Goal: Navigation & Orientation: Find specific page/section

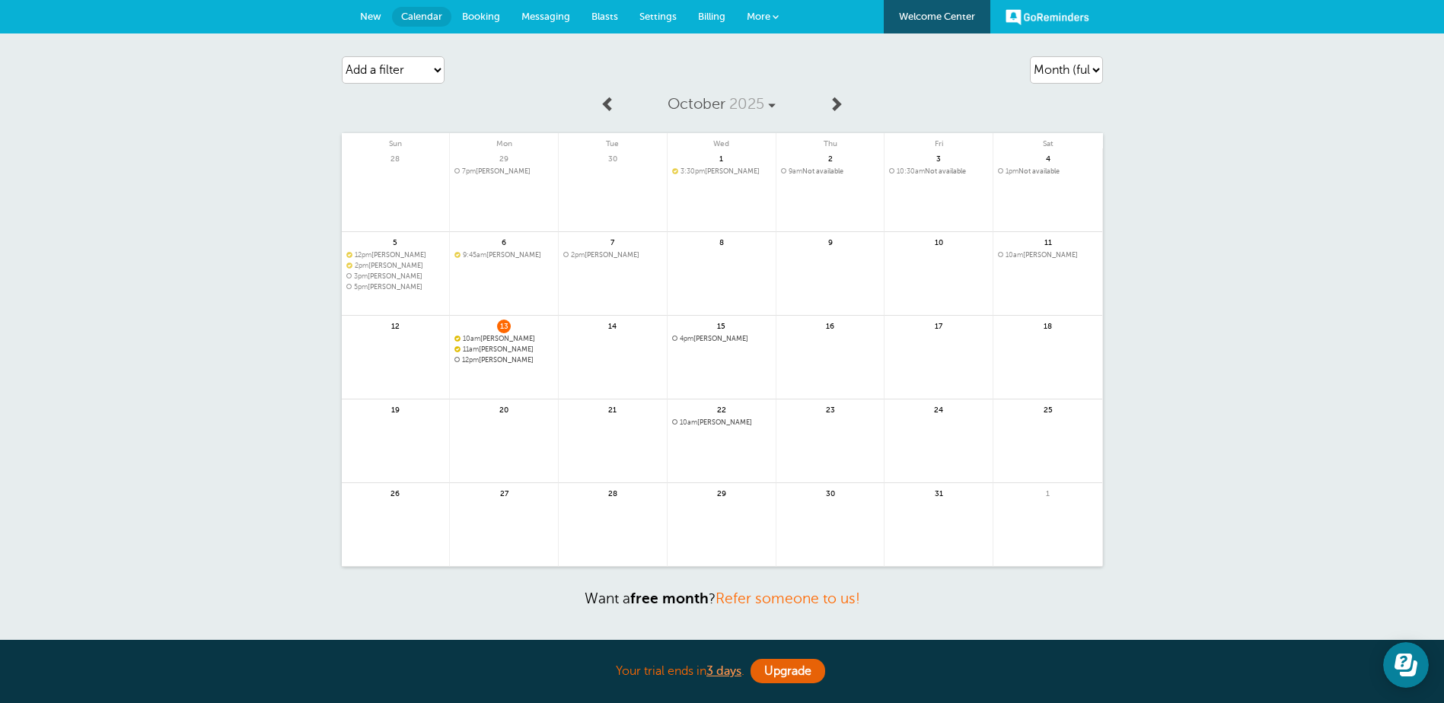
click at [485, 21] on span "Booking" at bounding box center [481, 16] width 38 height 11
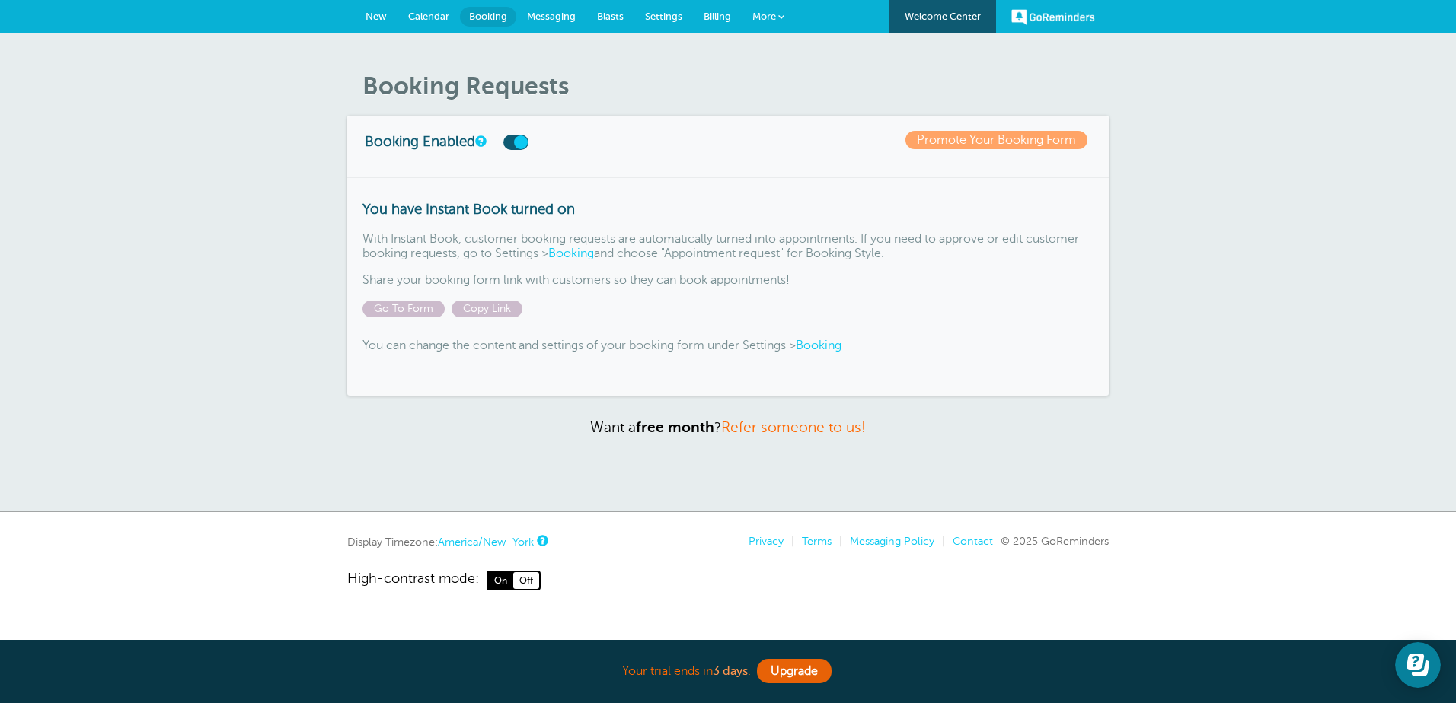
click at [423, 15] on span "Calendar" at bounding box center [428, 16] width 41 height 11
